Goal: Find specific page/section: Find specific page/section

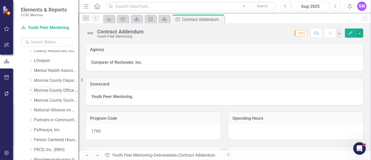
scroll to position [202, 0]
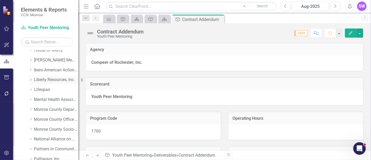
click at [31, 79] on icon "Dropdown" at bounding box center [31, 79] width 4 height 3
click at [31, 79] on icon "Dropdown" at bounding box center [30, 79] width 3 height 4
click at [31, 80] on icon "Dropdown" at bounding box center [31, 79] width 4 height 3
click at [50, 79] on link "Liberty Resources, Inc." at bounding box center [56, 80] width 44 height 6
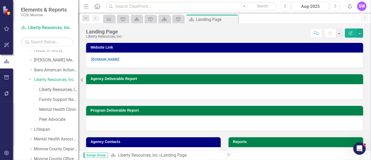
click at [54, 90] on link "Liberty Resources, Inc. (MCOMH Internal)" at bounding box center [58, 90] width 39 height 6
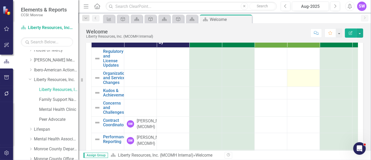
click at [309, 76] on div at bounding box center [303, 74] width 27 height 6
click at [310, 74] on div at bounding box center [303, 74] width 27 height 6
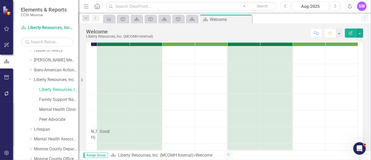
scroll to position [21, 100]
click at [304, 66] on div at bounding box center [308, 68] width 27 height 6
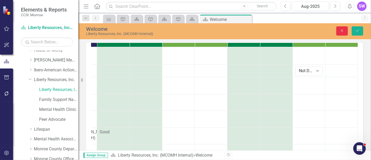
click at [342, 30] on icon "Close" at bounding box center [342, 31] width 5 height 4
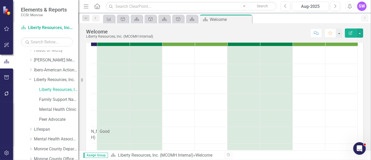
scroll to position [21, 100]
click at [305, 48] on td at bounding box center [309, 54] width 33 height 17
click at [305, 49] on div at bounding box center [308, 51] width 27 height 6
click at [306, 50] on div at bounding box center [308, 51] width 27 height 6
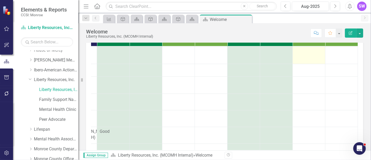
click at [306, 50] on div at bounding box center [308, 51] width 27 height 6
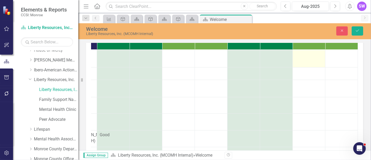
scroll to position [61, 0]
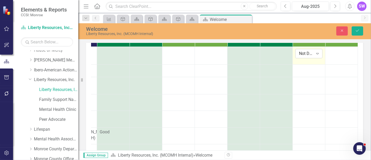
click at [315, 52] on icon "Expand" at bounding box center [317, 53] width 5 height 4
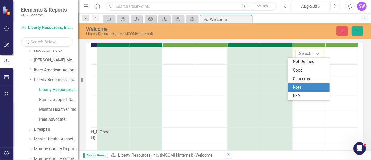
click at [303, 87] on div "Note" at bounding box center [309, 87] width 33 height 6
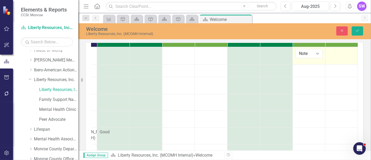
click at [329, 49] on div at bounding box center [341, 52] width 27 height 6
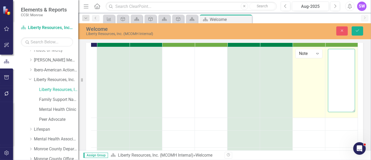
click at [329, 51] on textarea at bounding box center [341, 80] width 27 height 63
click at [341, 58] on textarea "[PERSON_NAME]" at bounding box center [341, 80] width 27 height 63
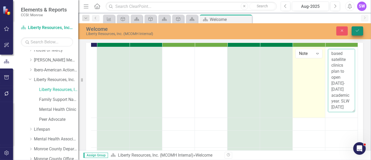
type textarea "[PERSON_NAME] submitted three letter of support forms for new school based sate…"
click at [360, 32] on button "Save" at bounding box center [357, 30] width 11 height 9
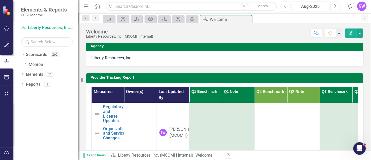
scroll to position [0, 0]
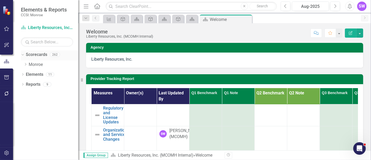
click at [22, 55] on icon "Dropdown" at bounding box center [22, 54] width 3 height 4
click at [22, 55] on icon "Dropdown" at bounding box center [23, 55] width 4 height 3
click at [25, 65] on icon "Dropdown" at bounding box center [25, 64] width 4 height 3
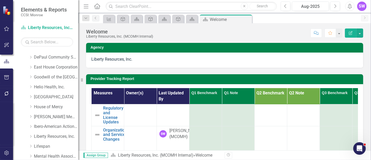
scroll to position [87, 0]
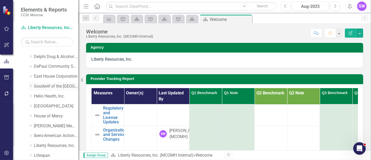
click at [31, 85] on icon "Dropdown" at bounding box center [31, 85] width 4 height 3
click at [43, 86] on link "Goodwill of the [GEOGRAPHIC_DATA]" at bounding box center [56, 86] width 44 height 6
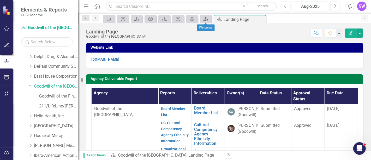
click at [207, 17] on icon "Scorecard" at bounding box center [205, 19] width 5 height 4
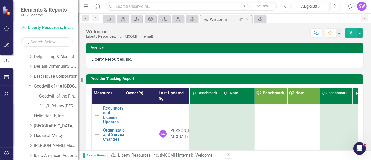
click at [246, 17] on icon "Close" at bounding box center [246, 19] width 5 height 4
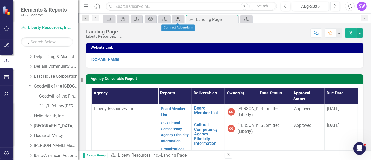
click at [179, 18] on icon at bounding box center [178, 19] width 4 height 4
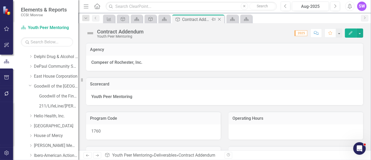
click at [220, 18] on icon "Close" at bounding box center [219, 19] width 5 height 4
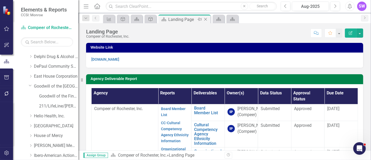
click at [206, 19] on icon "Close" at bounding box center [205, 19] width 5 height 4
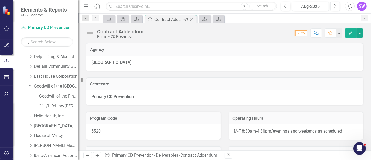
click at [192, 18] on icon "Close" at bounding box center [191, 19] width 5 height 4
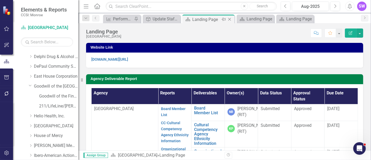
click at [229, 19] on icon at bounding box center [229, 19] width 3 height 3
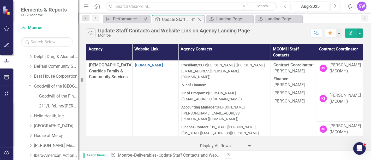
click at [181, 19] on div "Update Staff Contacts and Website Link on Agency Landing Page" at bounding box center [176, 19] width 28 height 7
click at [134, 20] on div "Performance Report" at bounding box center [127, 19] width 29 height 7
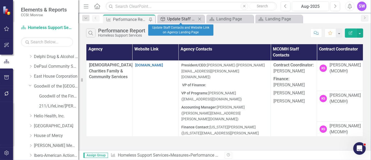
click at [180, 18] on div "Update Staff Contacts and Website Link on Agency Landing Page" at bounding box center [181, 19] width 29 height 7
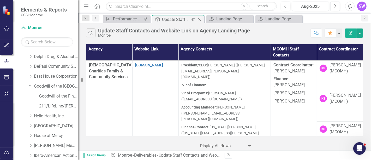
click at [200, 19] on icon "Close" at bounding box center [199, 19] width 5 height 4
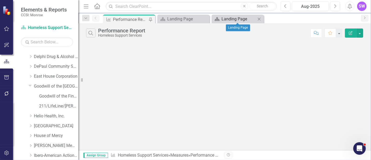
click at [230, 20] on div "Landing Page" at bounding box center [238, 19] width 34 height 7
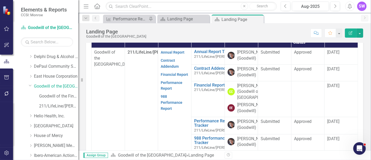
scroll to position [166, 0]
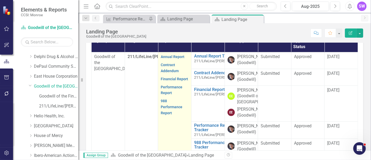
click at [169, 97] on p "Performance Report" at bounding box center [175, 90] width 28 height 14
click at [169, 95] on strong "Performance Report" at bounding box center [172, 89] width 22 height 11
click at [164, 115] on link "988 Performance Report" at bounding box center [172, 107] width 22 height 16
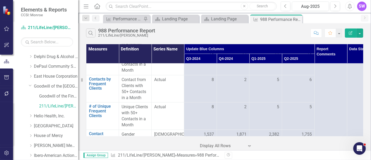
scroll to position [232, 0]
